Goal: Information Seeking & Learning: Find specific fact

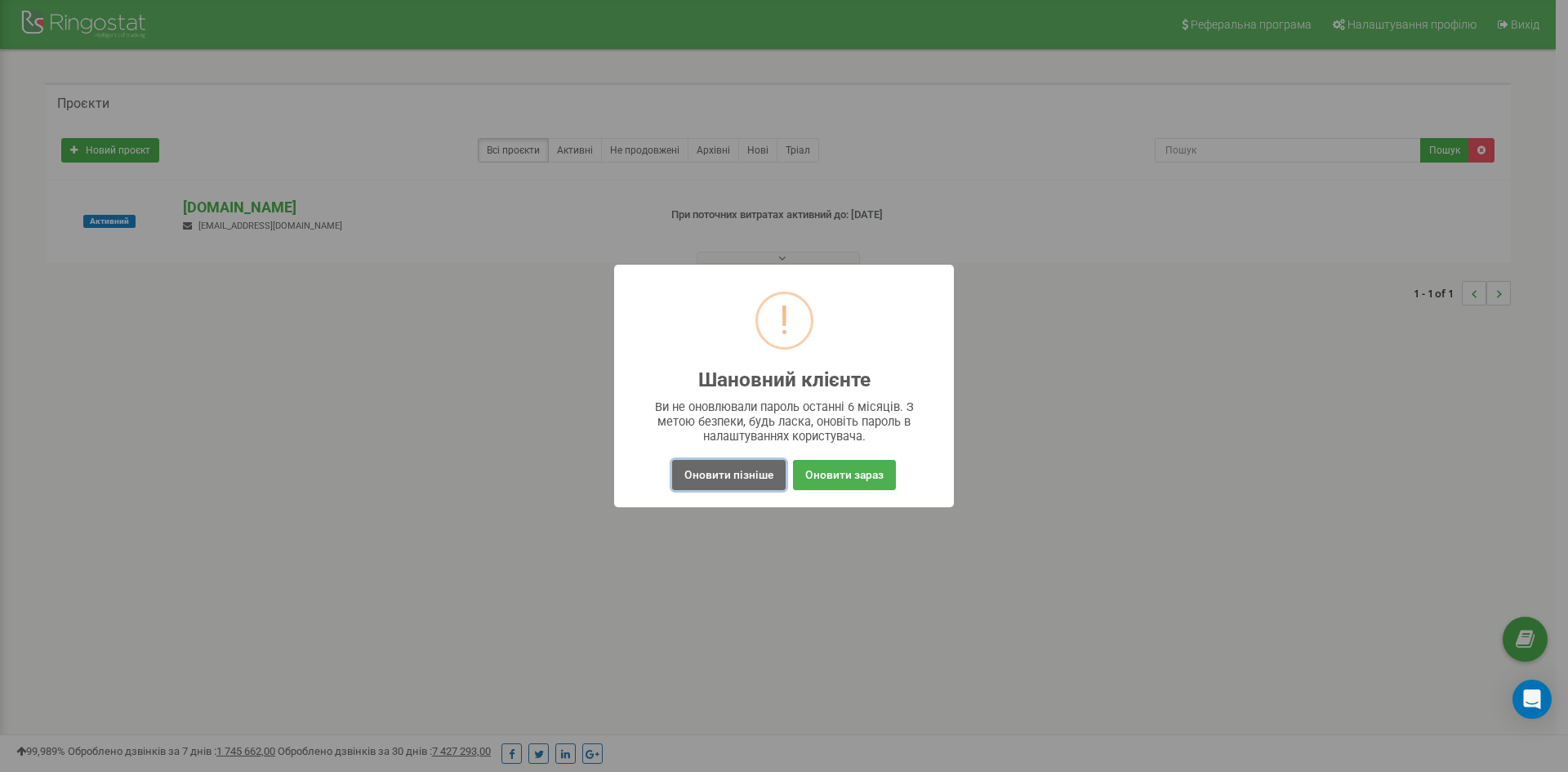
click at [731, 477] on button "Оновити пізніше" at bounding box center [729, 474] width 113 height 30
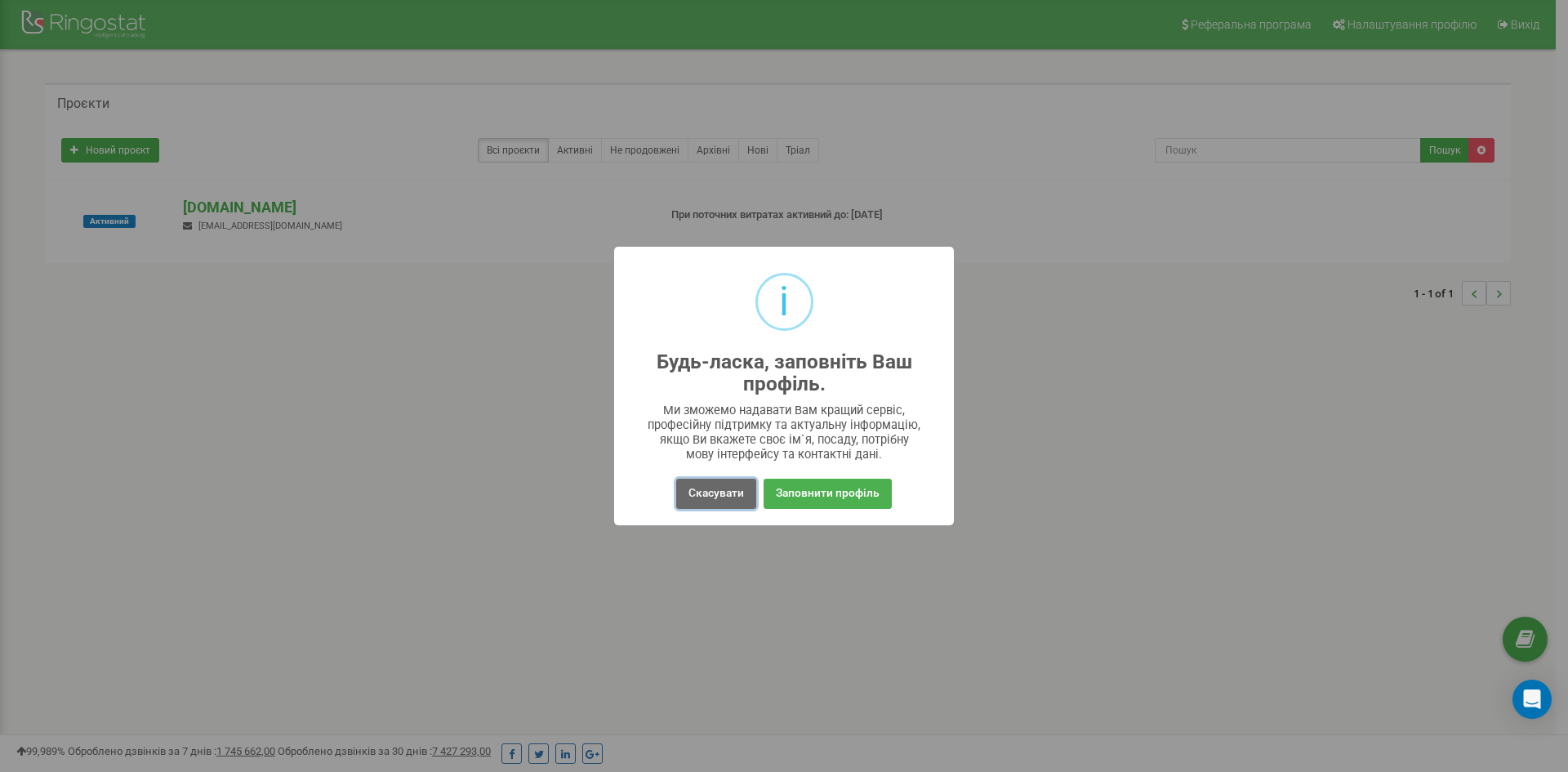
click at [737, 490] on button "Скасувати" at bounding box center [716, 493] width 80 height 30
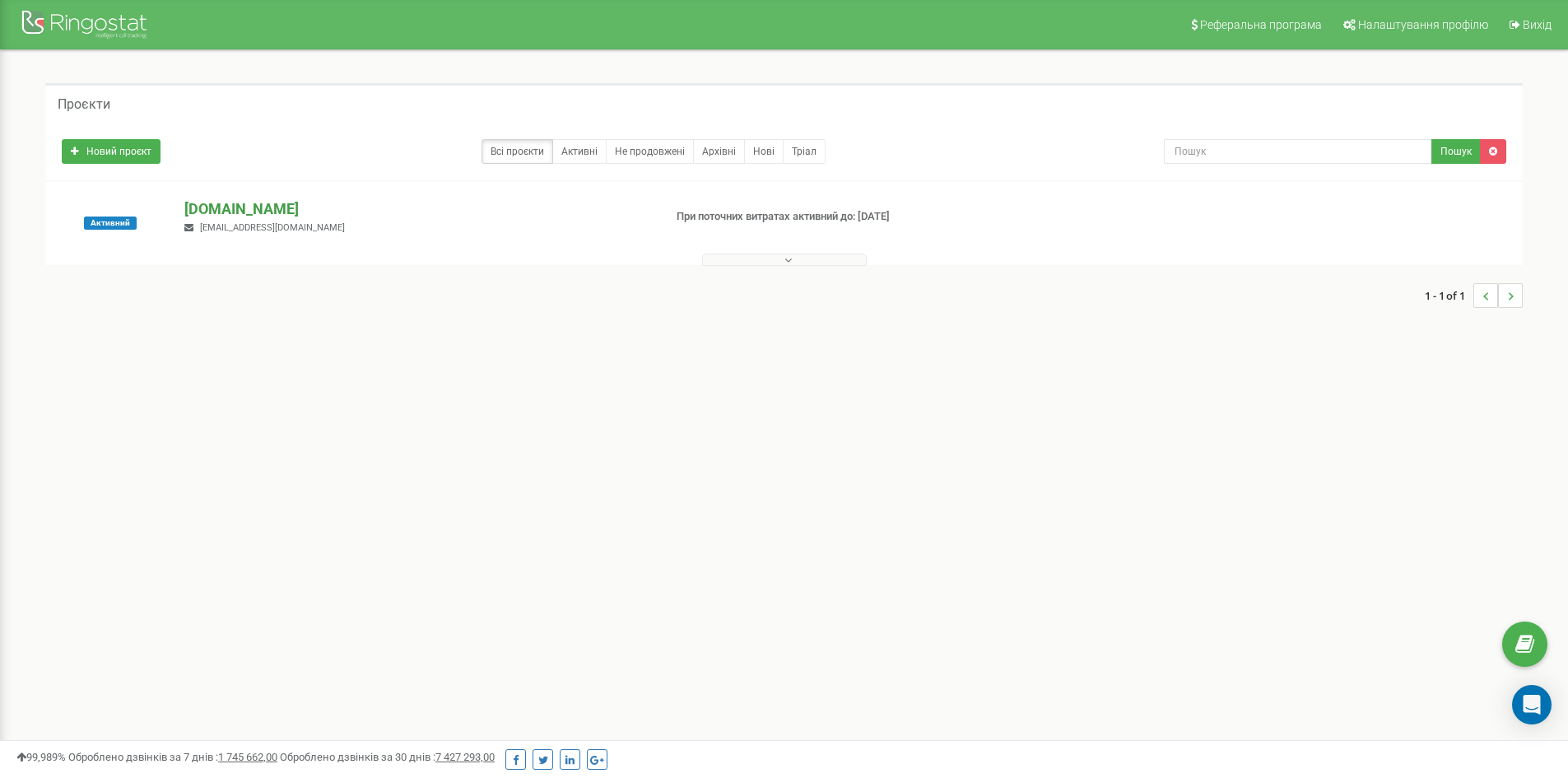
click at [251, 212] on p "[DOMAIN_NAME]" at bounding box center [416, 208] width 465 height 21
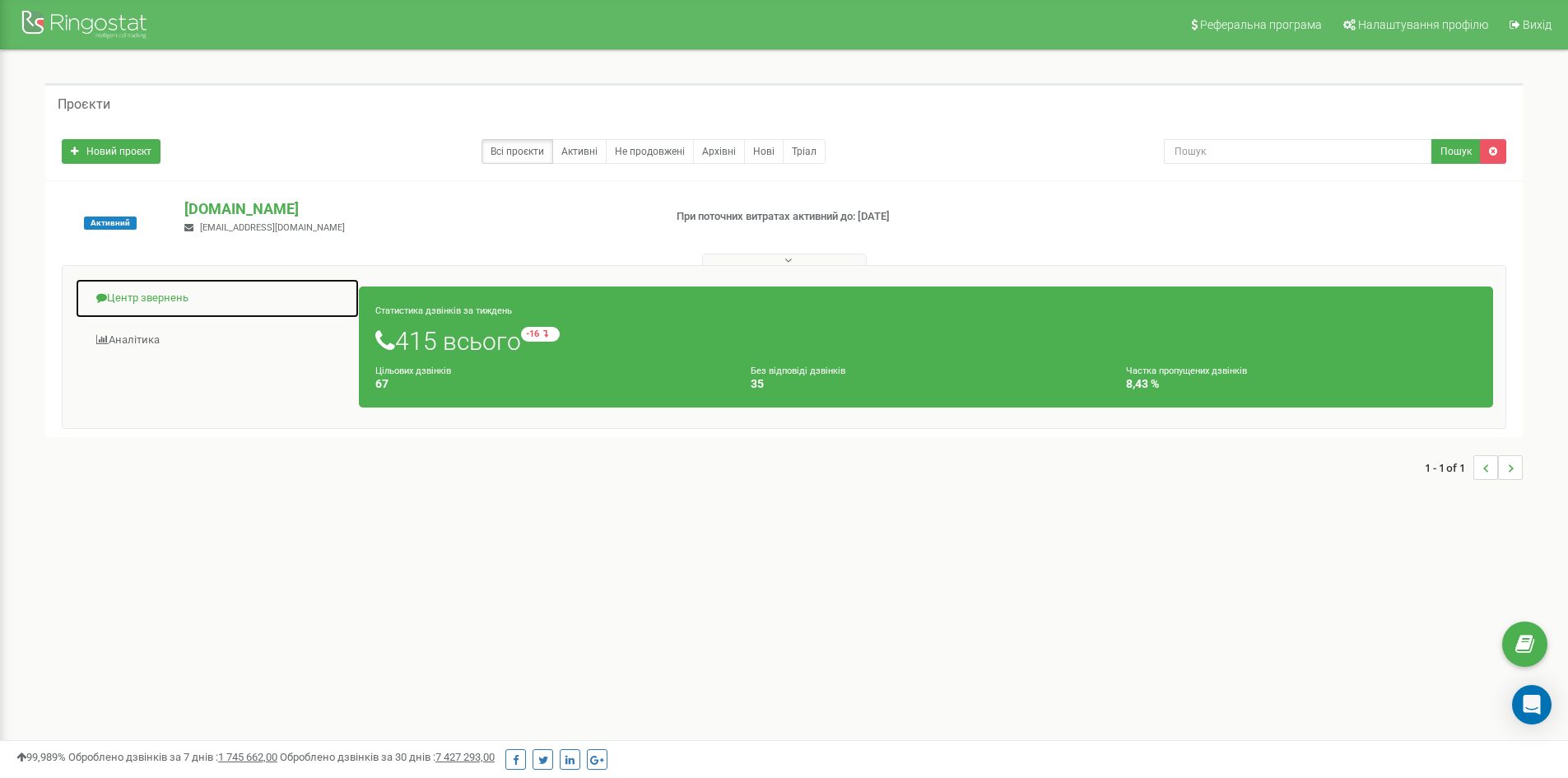
click at [180, 296] on link "Центр звернень" at bounding box center [216, 298] width 285 height 41
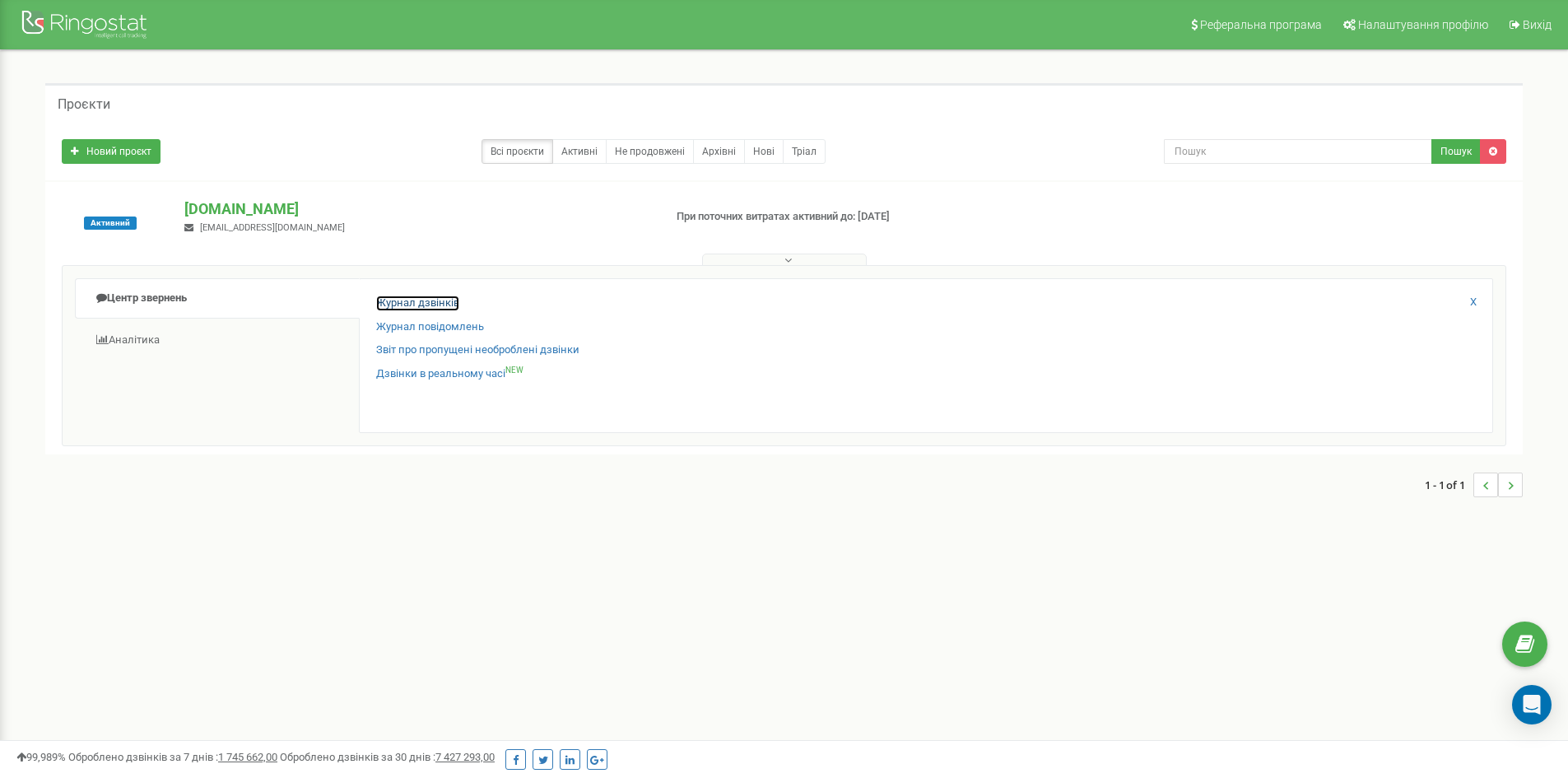
click at [419, 300] on link "Журнал дзвінків" at bounding box center [418, 303] width 83 height 16
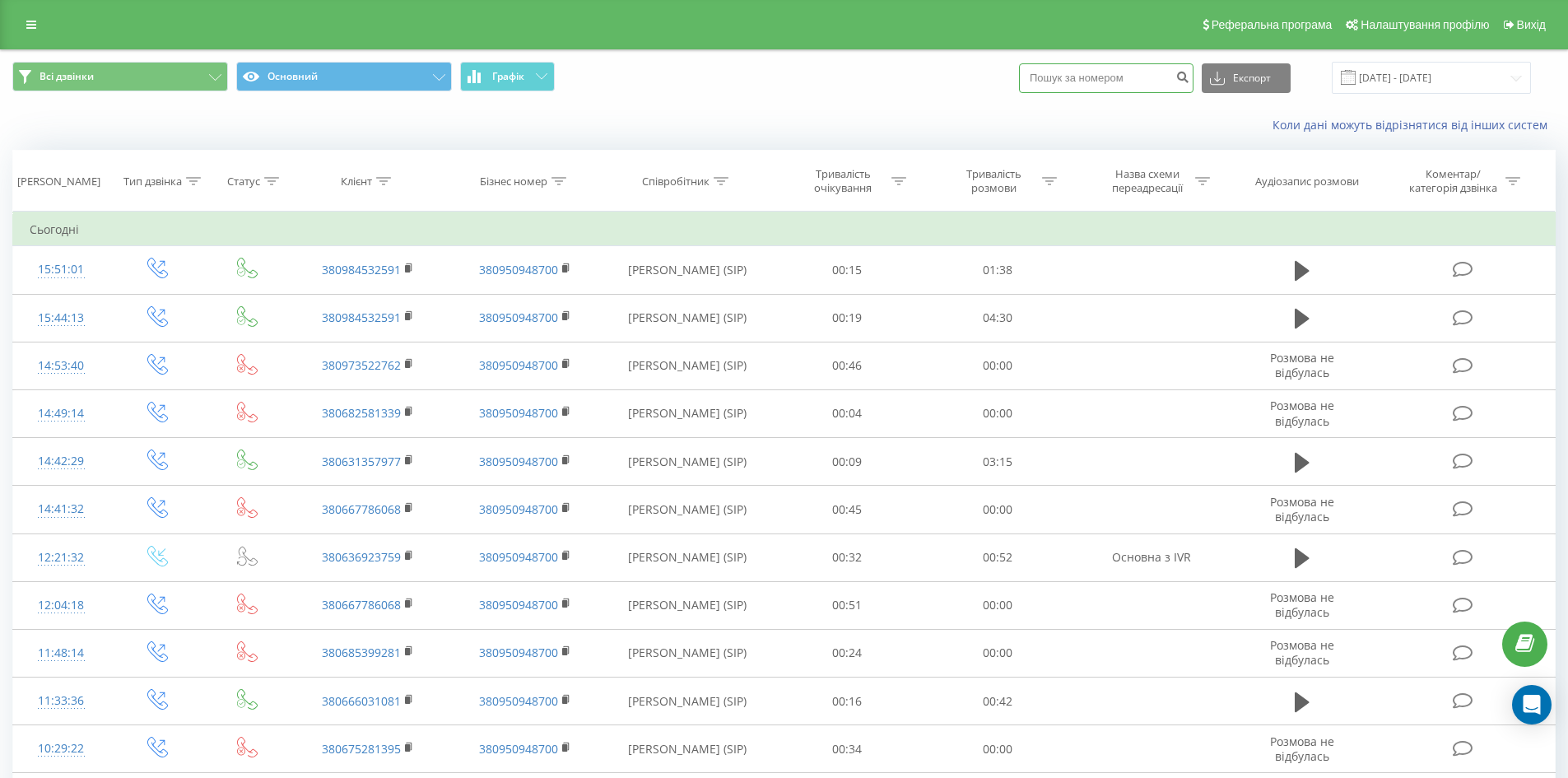
click at [1144, 79] on input at bounding box center [1107, 78] width 175 height 29
paste input "0504120252"
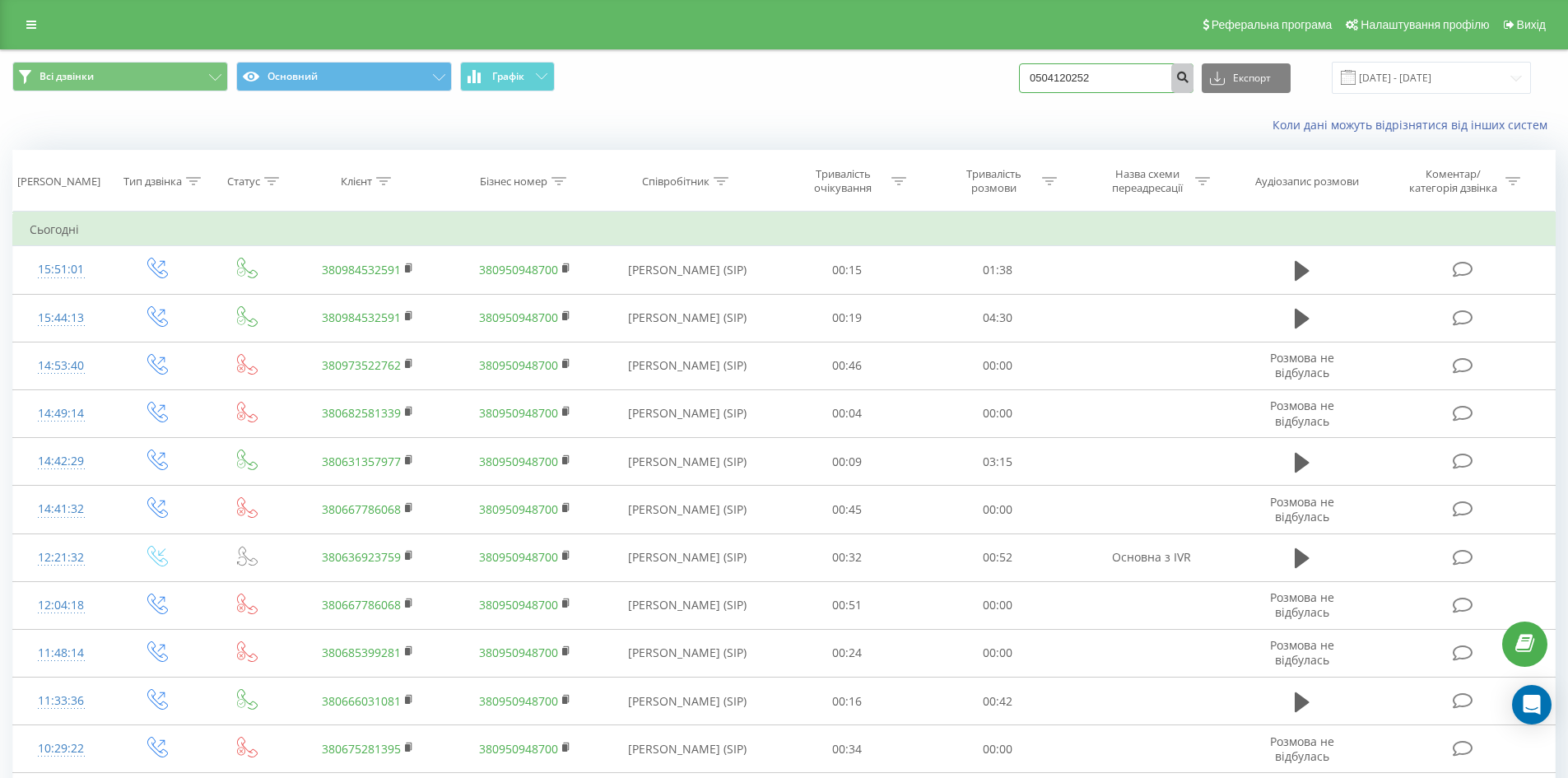
type input "0504120252"
click at [1190, 80] on icon "submit" at bounding box center [1182, 75] width 14 height 10
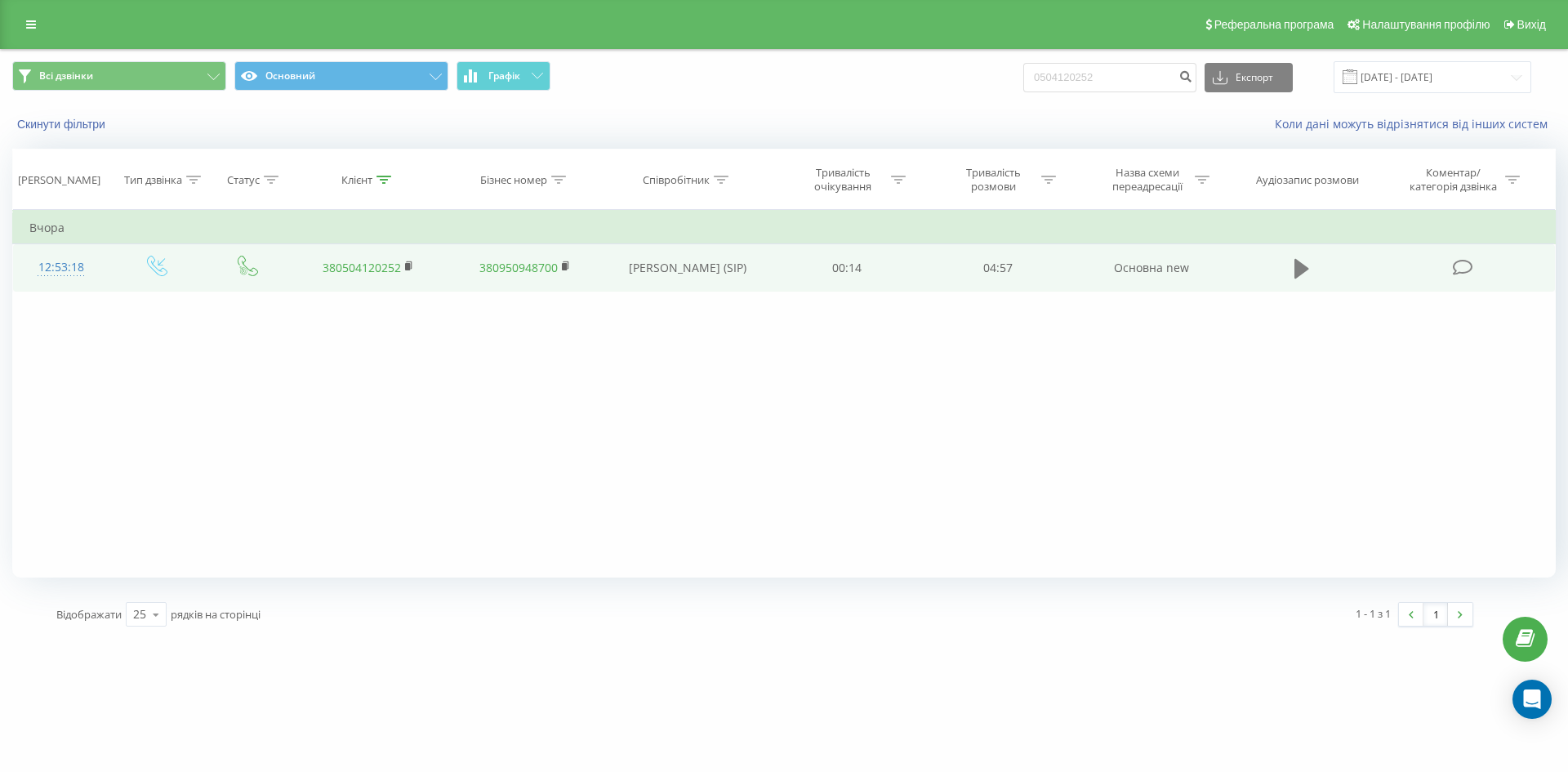
click at [1297, 263] on icon at bounding box center [1301, 268] width 15 height 19
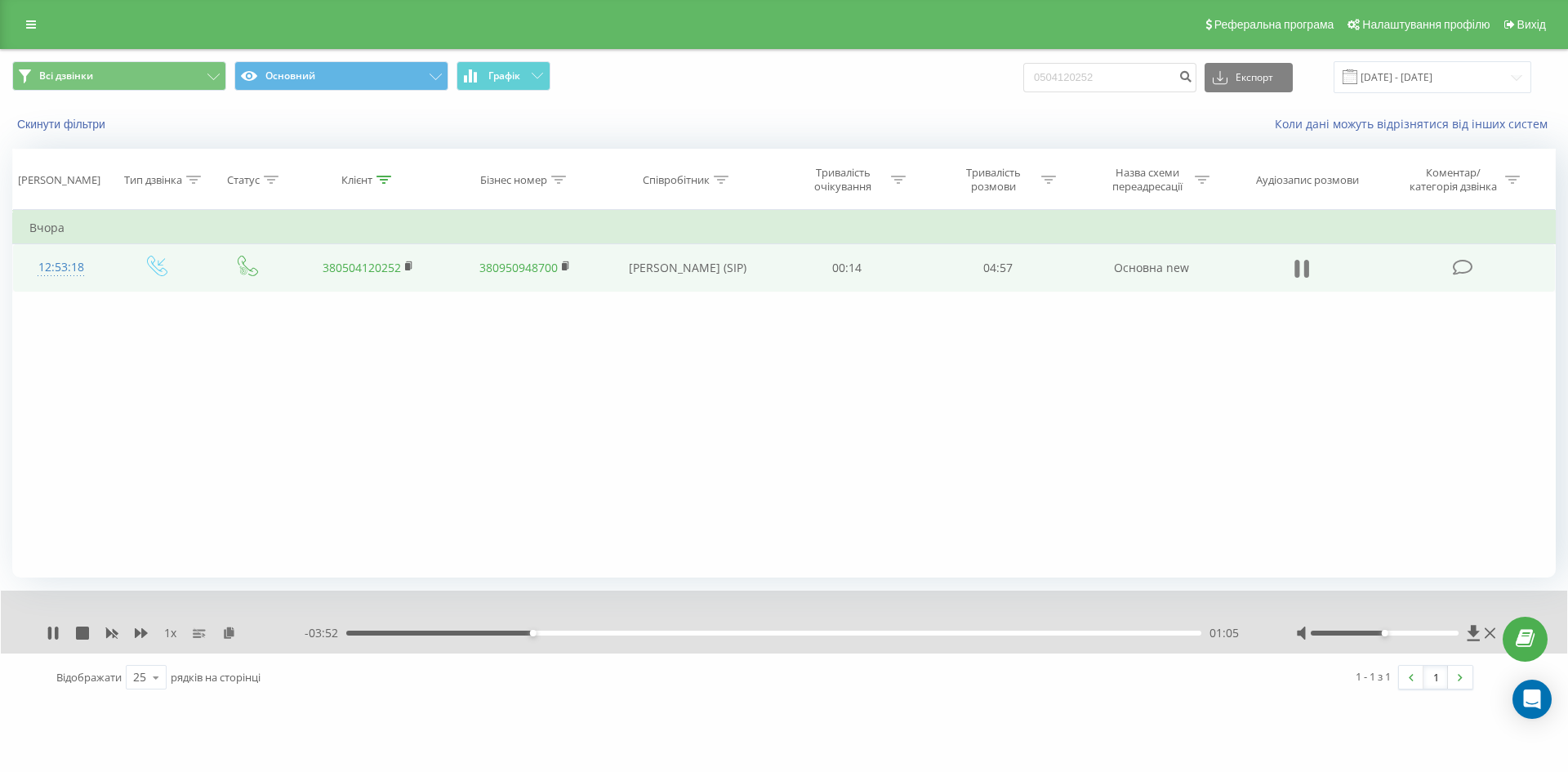
click at [1304, 264] on icon at bounding box center [1306, 269] width 5 height 18
